Goal: Information Seeking & Learning: Compare options

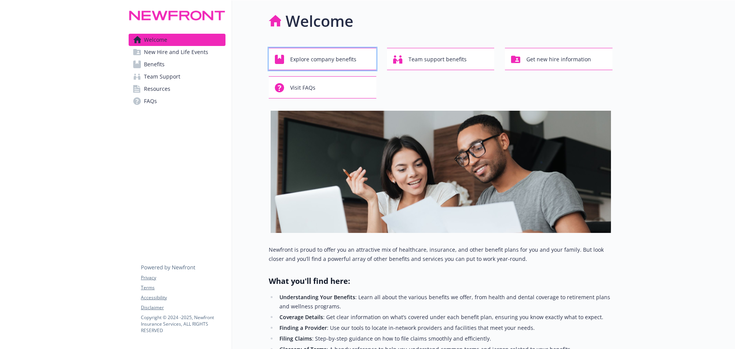
click at [314, 57] on span "Explore company benefits" at bounding box center [323, 59] width 66 height 15
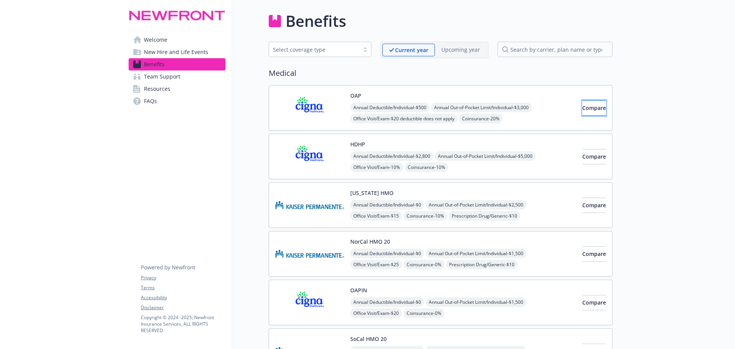
click at [590, 109] on span "Compare" at bounding box center [594, 107] width 24 height 7
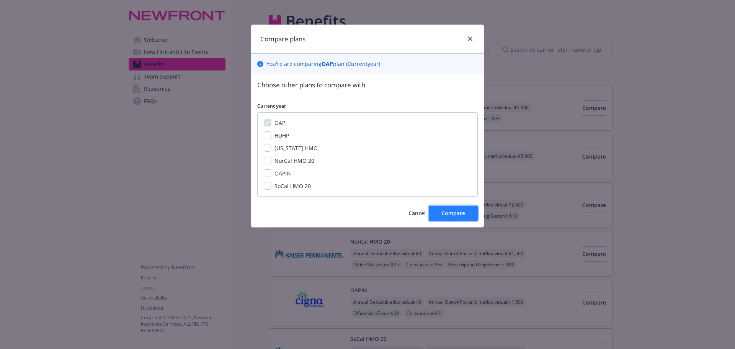
click at [461, 213] on span "Compare" at bounding box center [454, 212] width 24 height 7
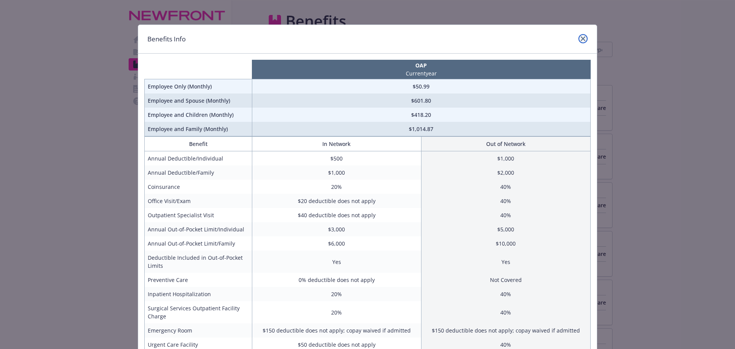
click at [581, 38] on icon "close" at bounding box center [583, 38] width 5 height 5
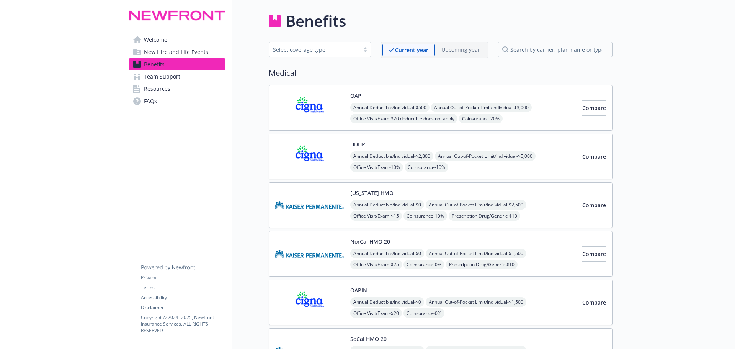
scroll to position [38, 0]
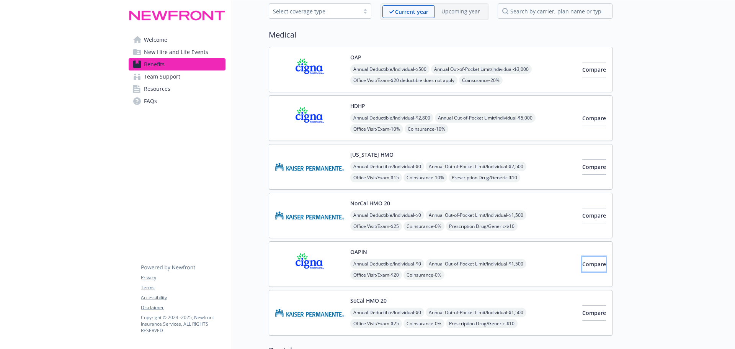
click at [582, 260] on span "Compare" at bounding box center [594, 263] width 24 height 7
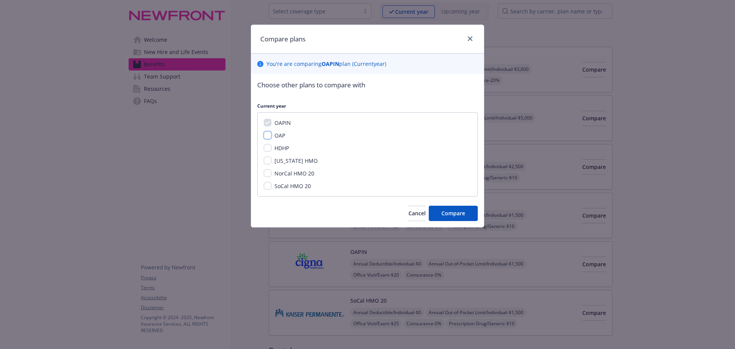
click at [268, 135] on input "OAP" at bounding box center [268, 135] width 8 height 8
checkbox input "true"
click at [267, 150] on input "HDHP" at bounding box center [268, 148] width 8 height 8
checkbox input "true"
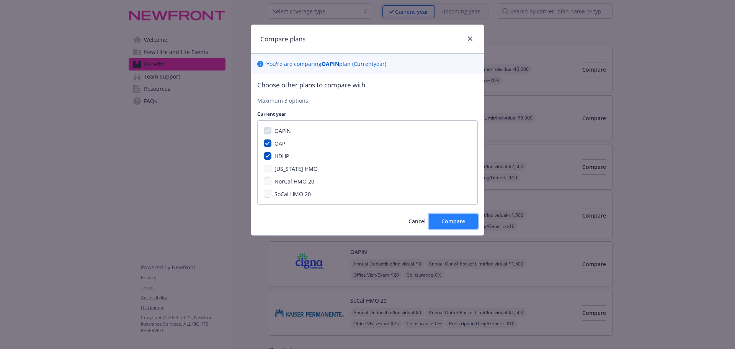
click at [458, 223] on span "Compare" at bounding box center [454, 221] width 24 height 7
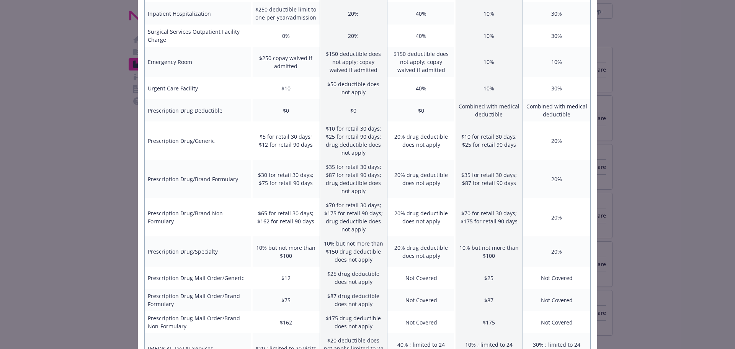
scroll to position [340, 0]
